Goal: Use online tool/utility: Utilize a website feature to perform a specific function

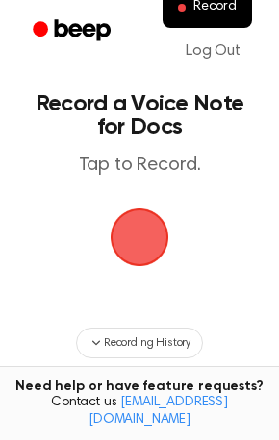
click at [135, 239] on span "button" at bounding box center [139, 237] width 54 height 54
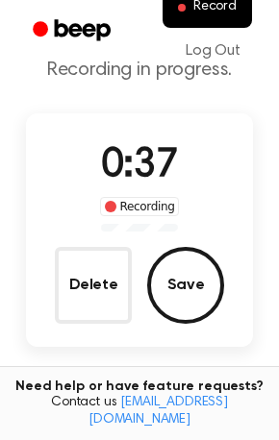
scroll to position [128, 0]
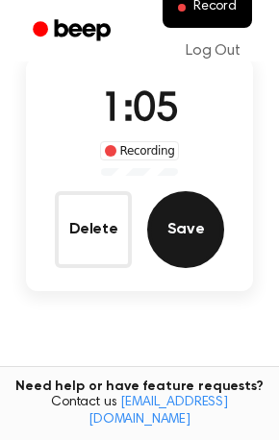
click at [213, 223] on button "Save" at bounding box center [185, 229] width 77 height 77
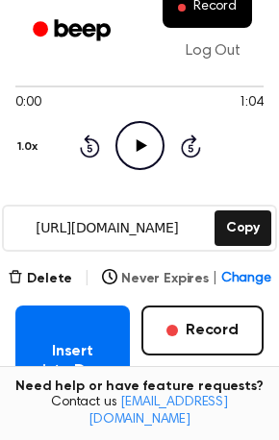
scroll to position [256, 0]
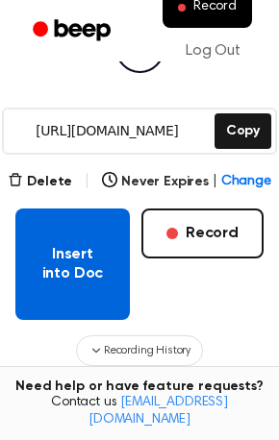
click at [48, 251] on button "Insert into Doc" at bounding box center [72, 264] width 114 height 111
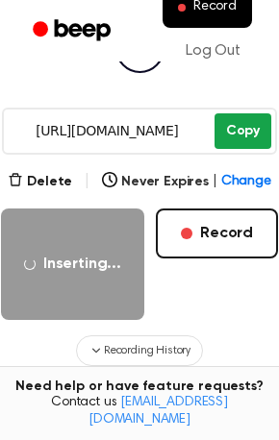
click at [231, 124] on button "Copy" at bounding box center [242, 131] width 57 height 36
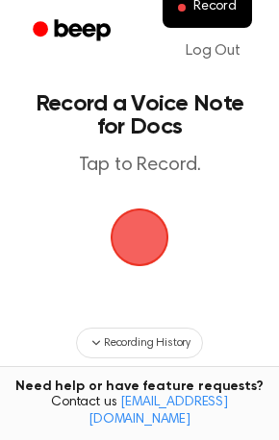
click at [142, 252] on span "button" at bounding box center [139, 237] width 54 height 54
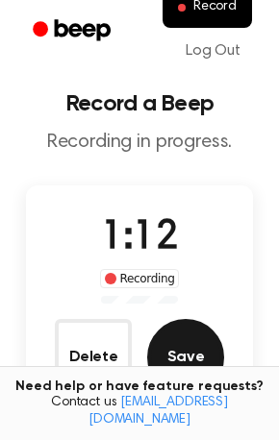
click at [192, 353] on button "Save" at bounding box center [185, 357] width 77 height 77
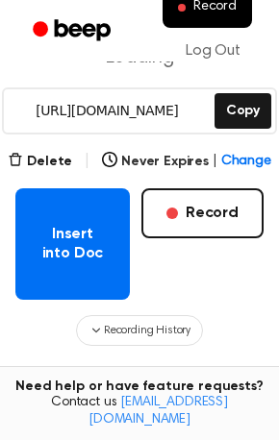
scroll to position [256, 0]
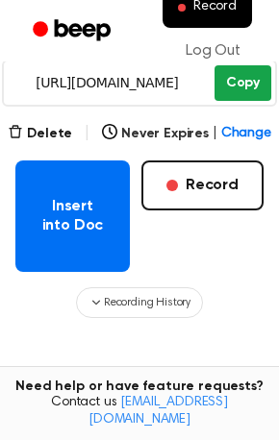
click at [232, 87] on button "Copy" at bounding box center [242, 83] width 57 height 36
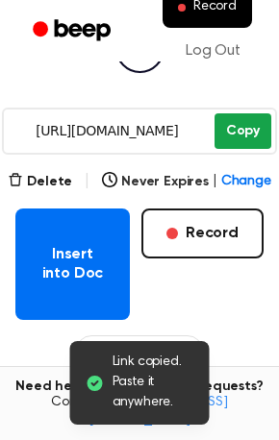
scroll to position [304, 0]
